Goal: Task Accomplishment & Management: Use online tool/utility

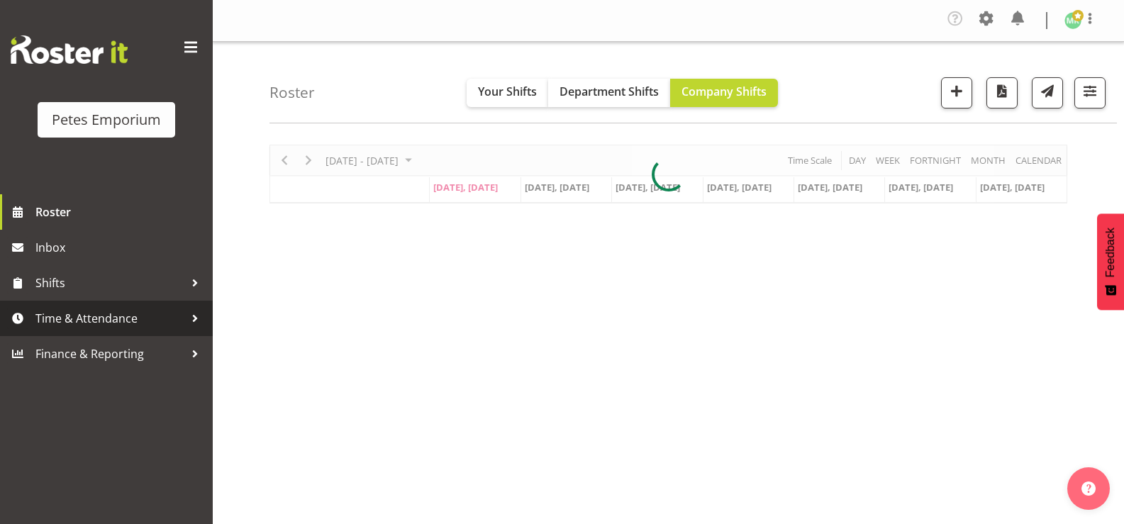
click at [99, 312] on span "Time & Attendance" at bounding box center [109, 318] width 149 height 21
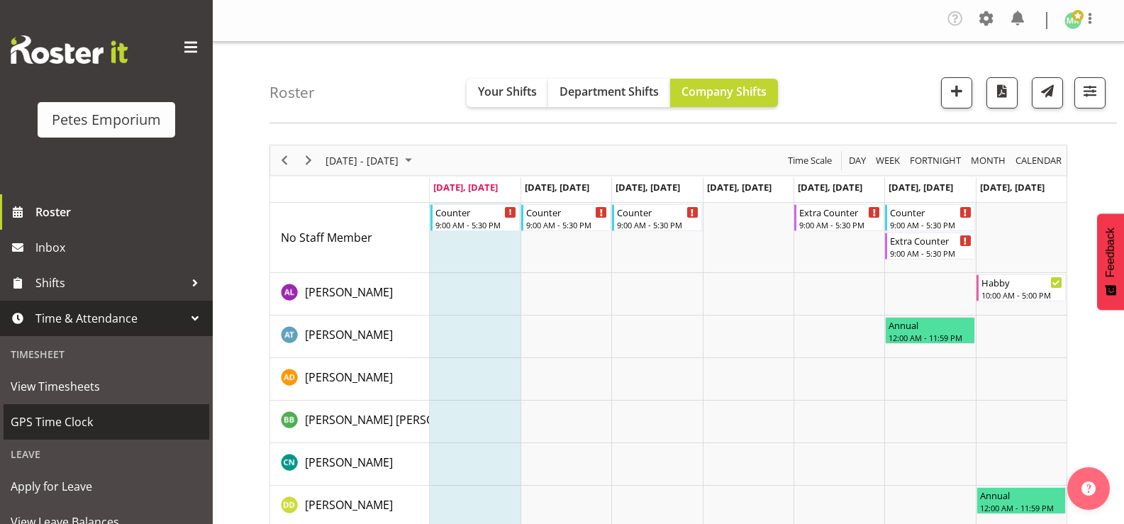
click at [121, 404] on link "GPS Time Clock" at bounding box center [107, 421] width 206 height 35
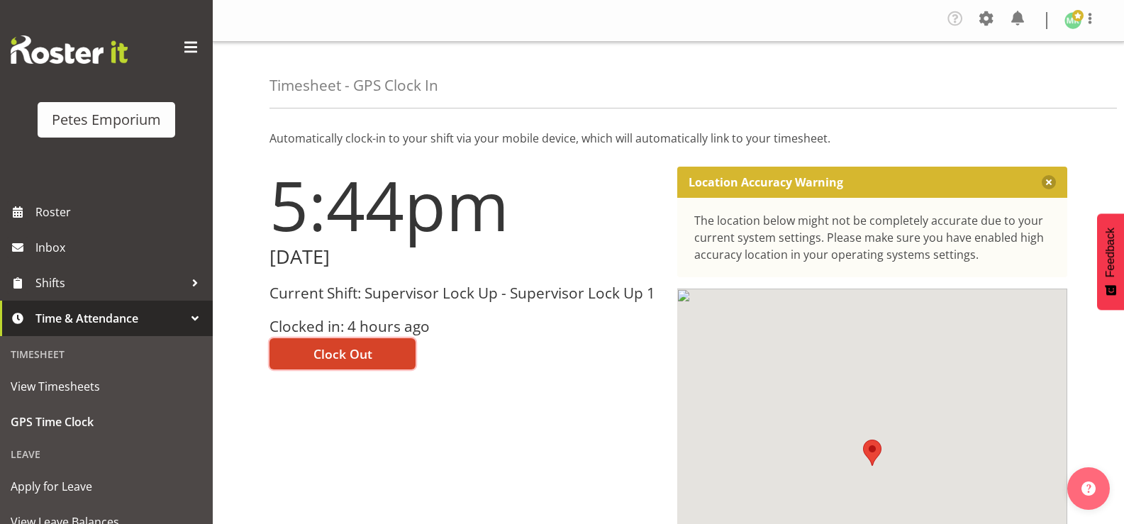
click at [363, 350] on span "Clock Out" at bounding box center [343, 354] width 59 height 18
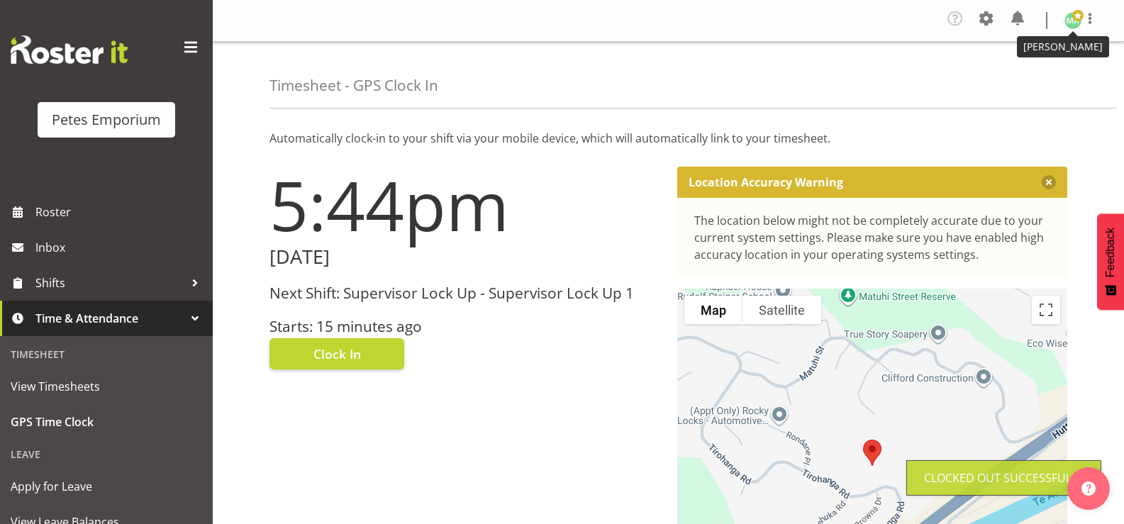
click at [1075, 18] on span at bounding box center [1078, 15] width 11 height 11
click at [1015, 81] on link "Log Out" at bounding box center [1031, 78] width 136 height 26
